Goal: Task Accomplishment & Management: Use online tool/utility

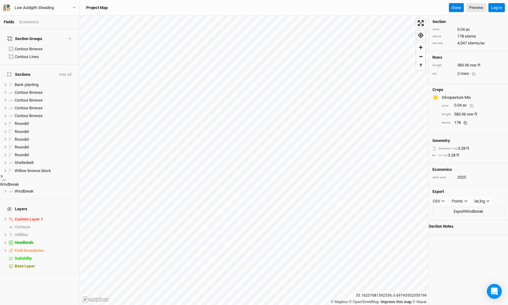
click at [464, 122] on rect at bounding box center [465, 123] width 2 height 2
click at [465, 118] on div "178" at bounding box center [461, 122] width 15 height 9
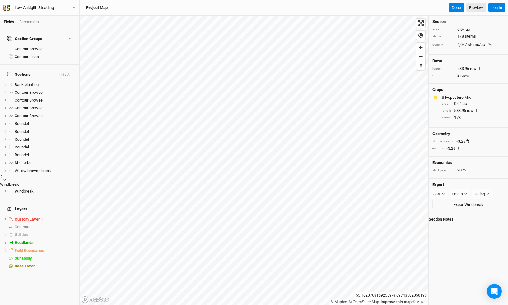
click at [474, 43] on span "stems/ac" at bounding box center [476, 44] width 17 height 5
click at [473, 36] on span "stems" at bounding box center [469, 37] width 11 height 5
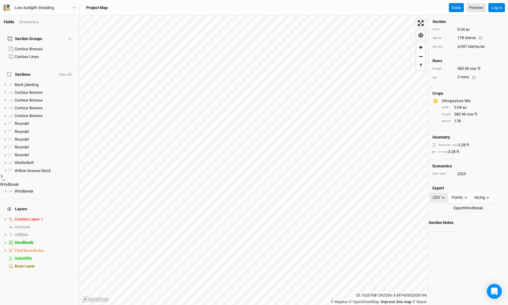
click at [444, 196] on icon "button" at bounding box center [442, 197] width 3 height 3
click at [440, 201] on span "CSV" at bounding box center [442, 200] width 10 height 7
click at [445, 204] on button "Export Windbreak" at bounding box center [468, 208] width 72 height 9
